Goal: Navigation & Orientation: Understand site structure

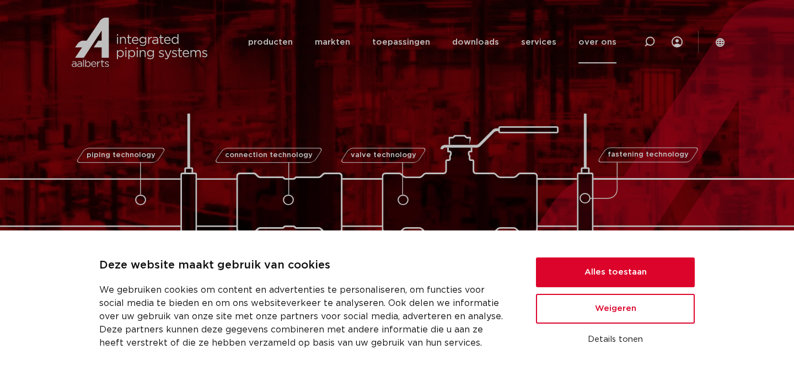
click at [590, 40] on link "over ons" at bounding box center [598, 42] width 38 height 42
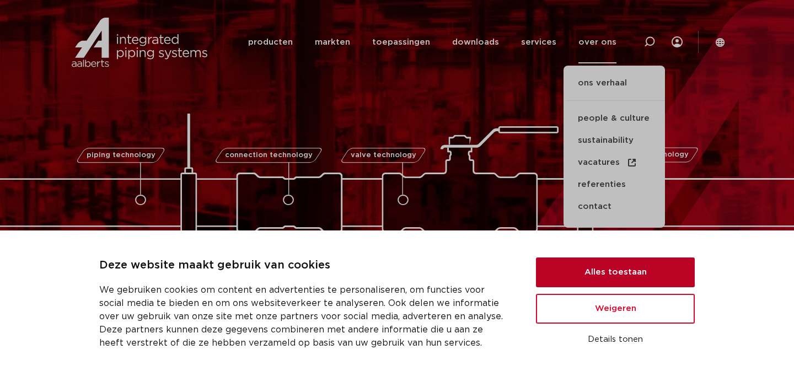
click at [623, 273] on button "Alles toestaan" at bounding box center [615, 273] width 159 height 30
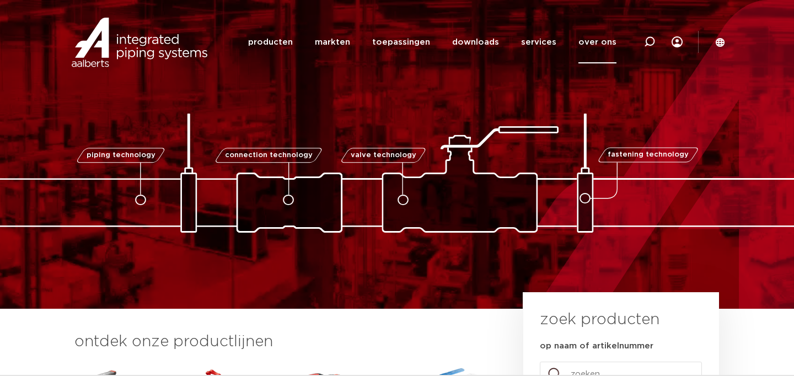
click at [590, 41] on link "over ons" at bounding box center [598, 42] width 38 height 42
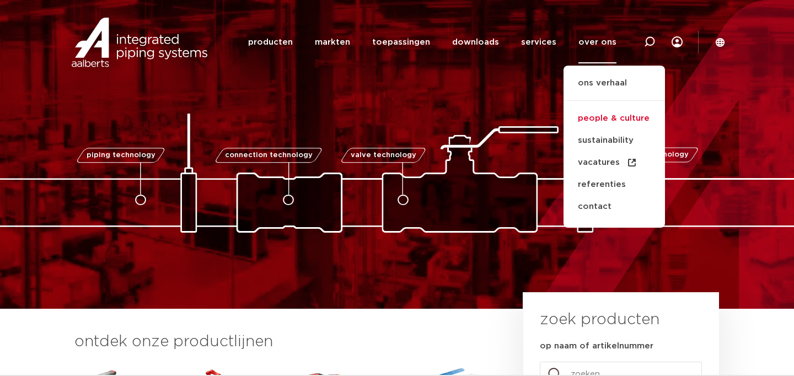
click at [611, 118] on link "people & culture" at bounding box center [614, 119] width 101 height 22
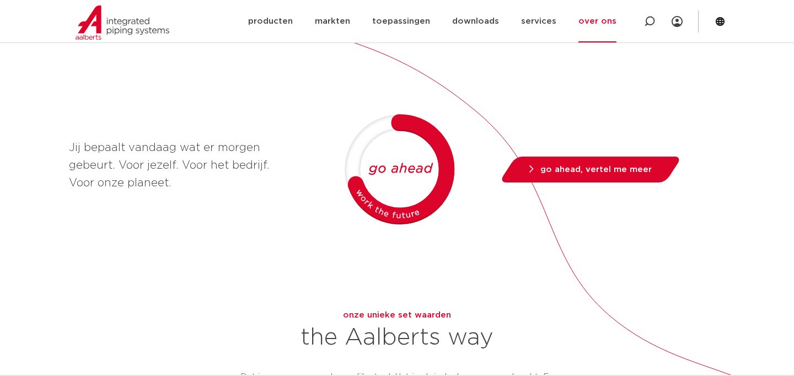
scroll to position [728, 0]
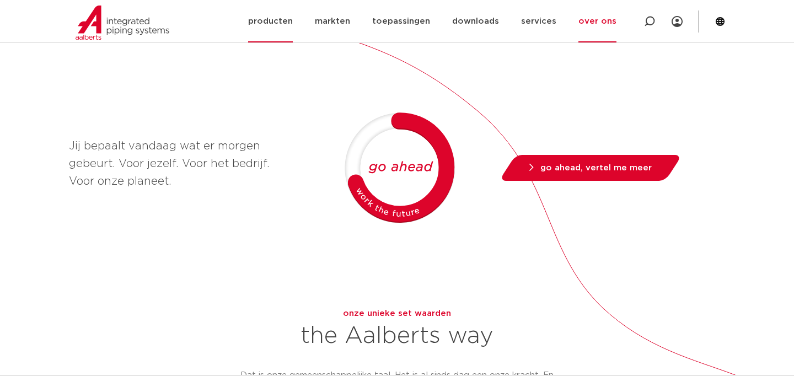
click at [274, 27] on link "producten" at bounding box center [270, 21] width 45 height 42
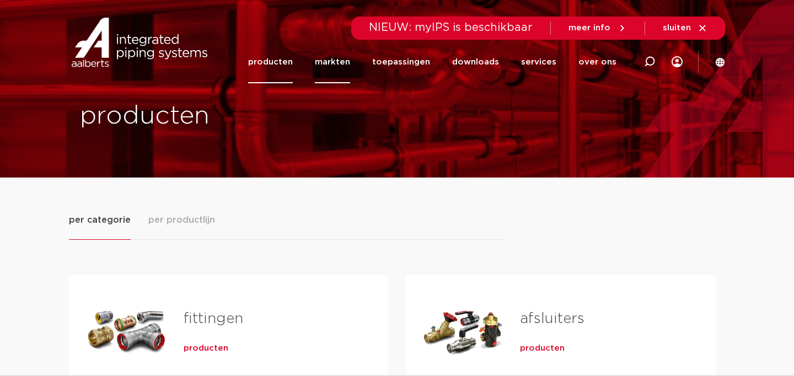
click at [350, 66] on link "markten" at bounding box center [332, 62] width 35 height 42
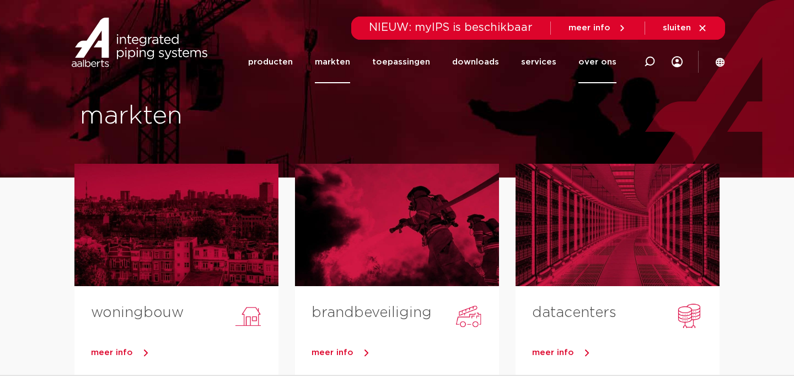
click at [604, 62] on link "over ons" at bounding box center [598, 62] width 38 height 42
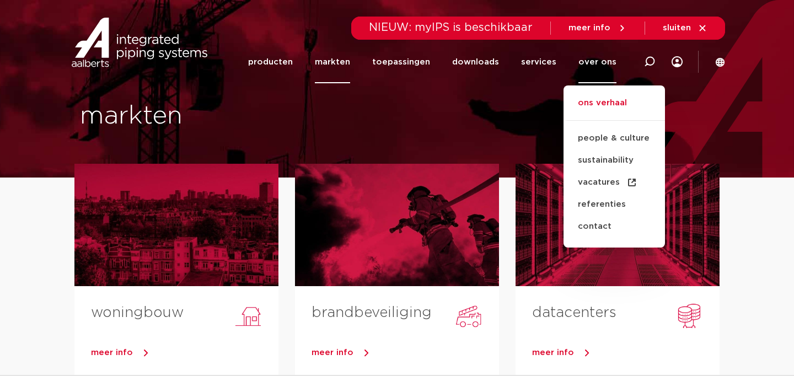
click at [604, 98] on link "ons verhaal" at bounding box center [614, 109] width 101 height 24
